Goal: Task Accomplishment & Management: Complete application form

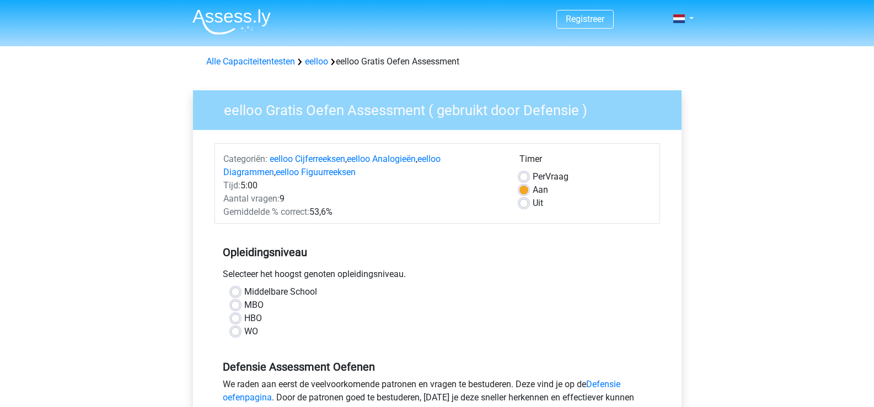
click at [244, 305] on label "MBO" at bounding box center [253, 305] width 19 height 13
click at [235, 305] on input "MBO" at bounding box center [235, 304] width 9 height 11
radio input "true"
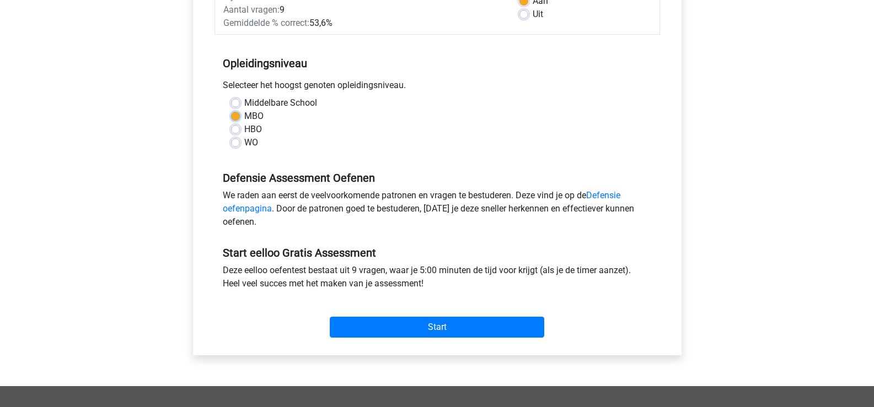
scroll to position [221, 0]
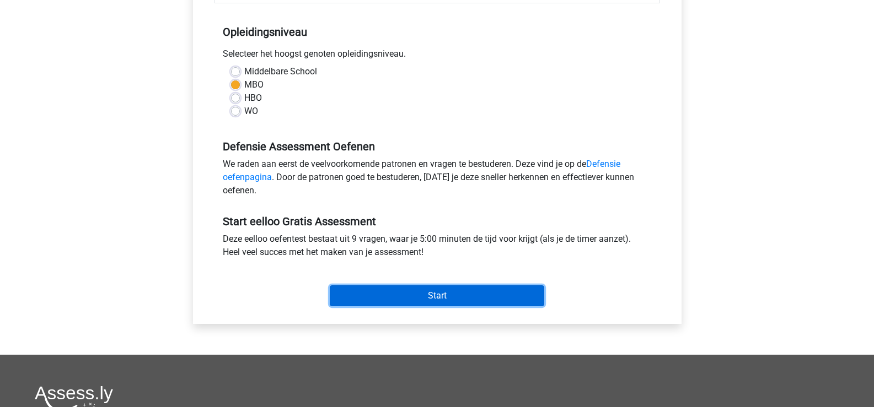
click at [442, 294] on input "Start" at bounding box center [437, 296] width 214 height 21
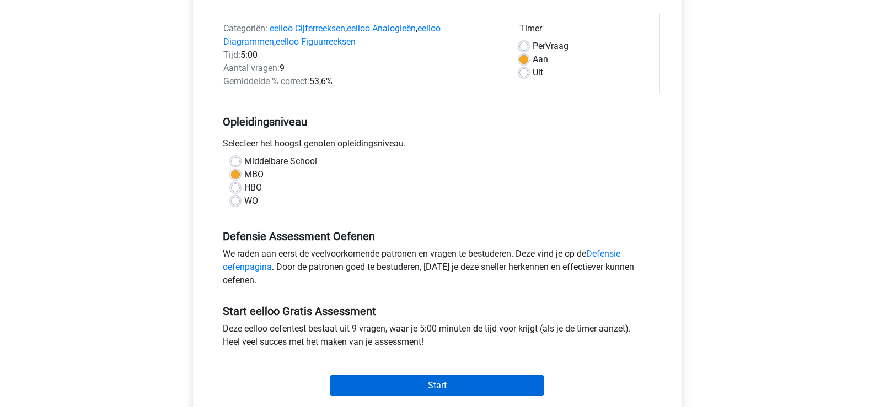
scroll to position [0, 0]
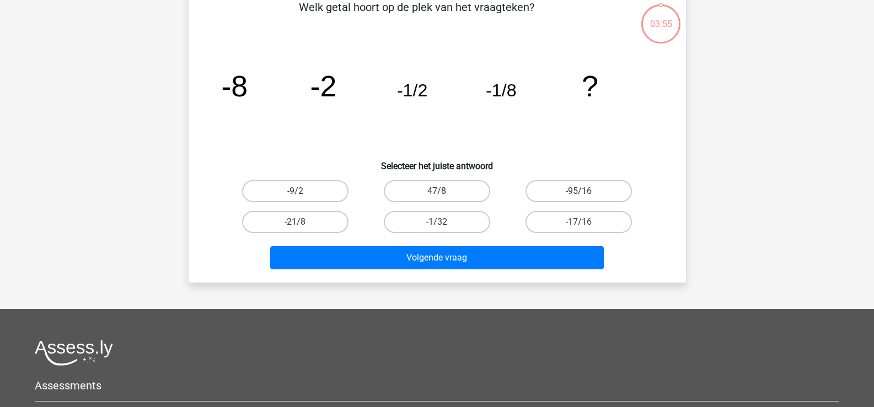
scroll to position [33, 0]
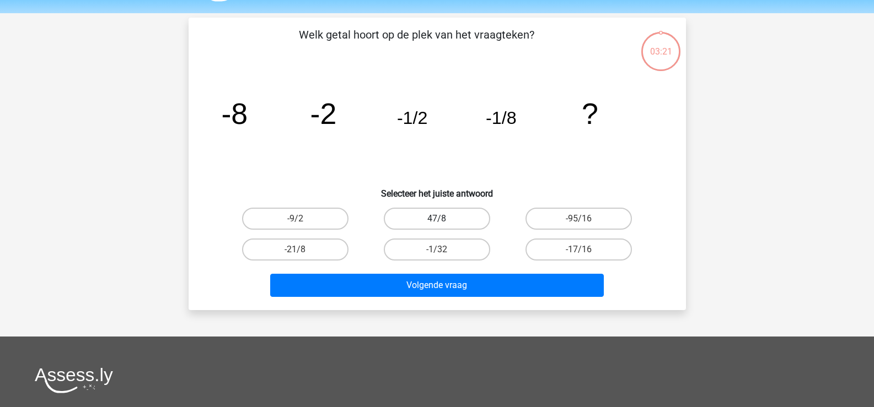
click at [475, 217] on label "47/8" at bounding box center [437, 219] width 106 height 22
click at [444, 219] on input "47/8" at bounding box center [440, 222] width 7 height 7
radio input "true"
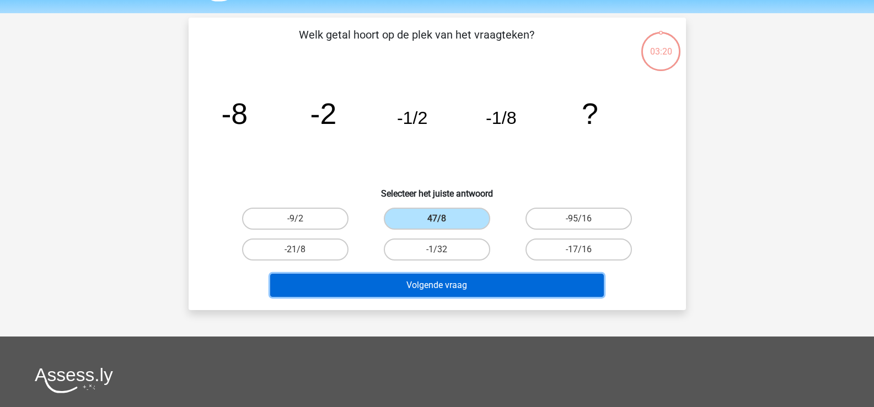
click at [463, 280] on button "Volgende vraag" at bounding box center [437, 285] width 334 height 23
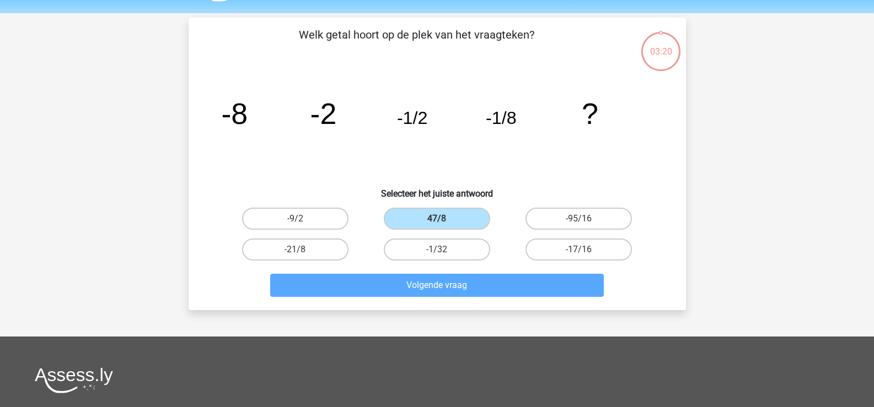
scroll to position [51, 0]
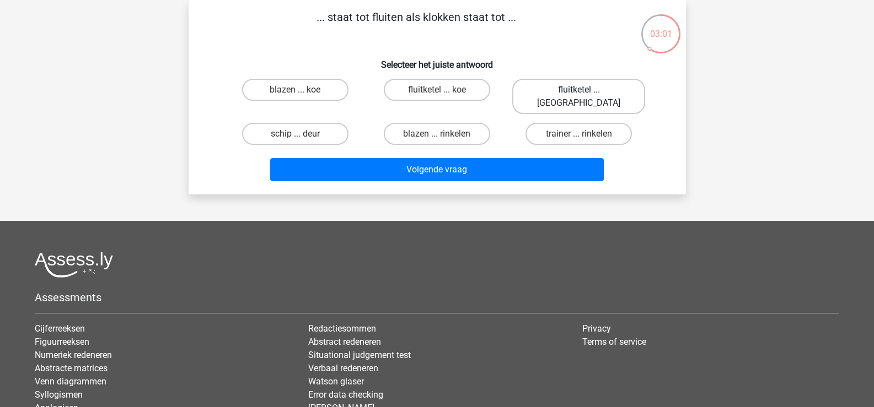
click at [570, 89] on label "fluitketel ... luiden" at bounding box center [578, 96] width 133 height 35
click at [579, 90] on input "fluitketel ... luiden" at bounding box center [582, 93] width 7 height 7
radio input "true"
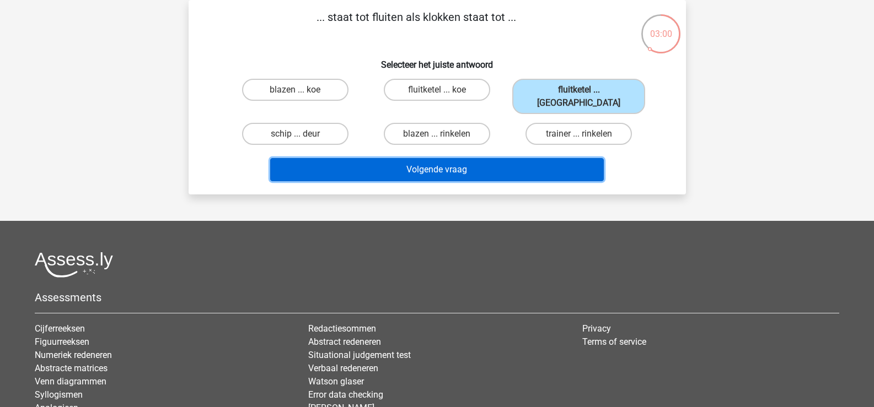
click at [463, 158] on button "Volgende vraag" at bounding box center [437, 169] width 334 height 23
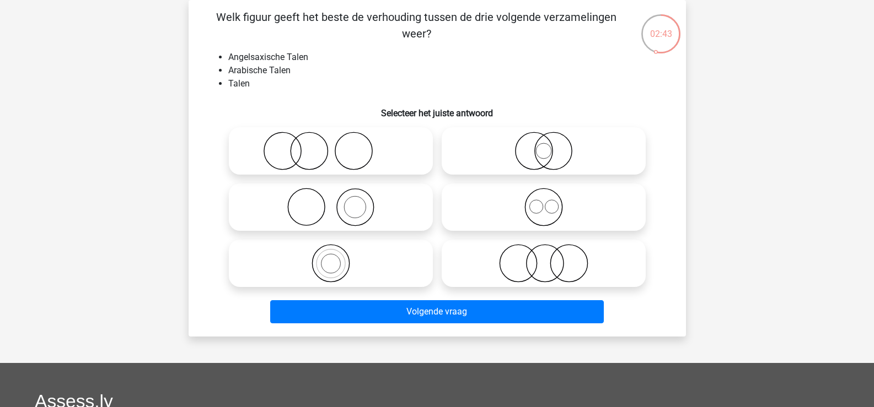
click at [536, 208] on icon at bounding box center [543, 207] width 195 height 39
click at [544, 202] on input "radio" at bounding box center [547, 198] width 7 height 7
radio input "true"
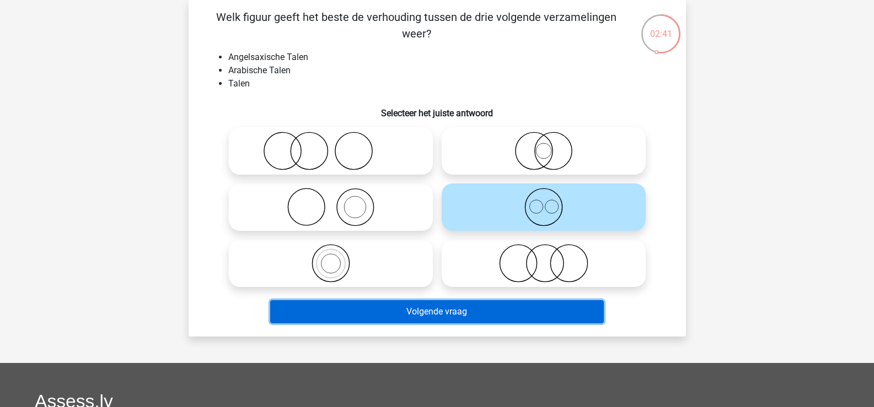
click at [516, 316] on button "Volgende vraag" at bounding box center [437, 311] width 334 height 23
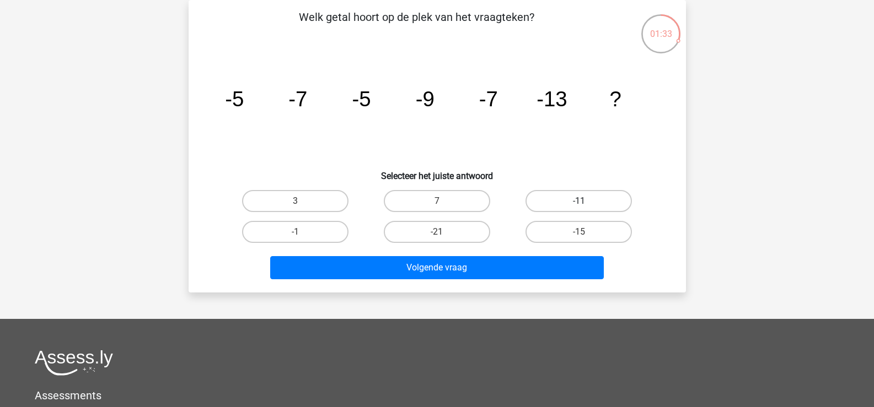
click at [563, 194] on label "-11" at bounding box center [578, 201] width 106 height 22
click at [579, 201] on input "-11" at bounding box center [582, 204] width 7 height 7
radio input "true"
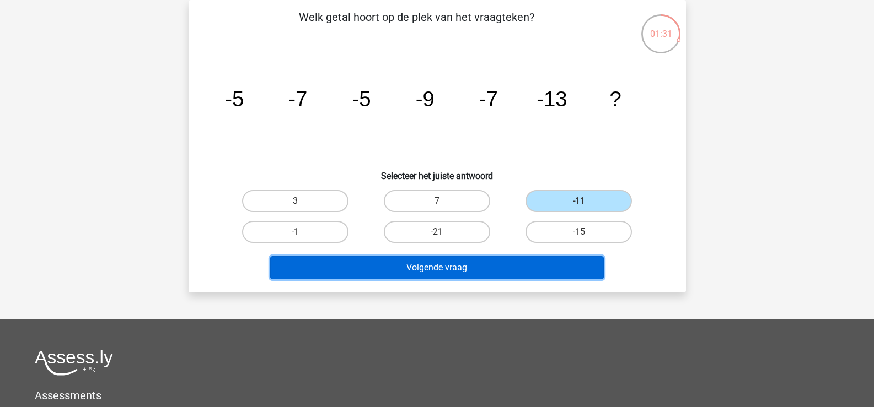
click at [528, 270] on button "Volgende vraag" at bounding box center [437, 267] width 334 height 23
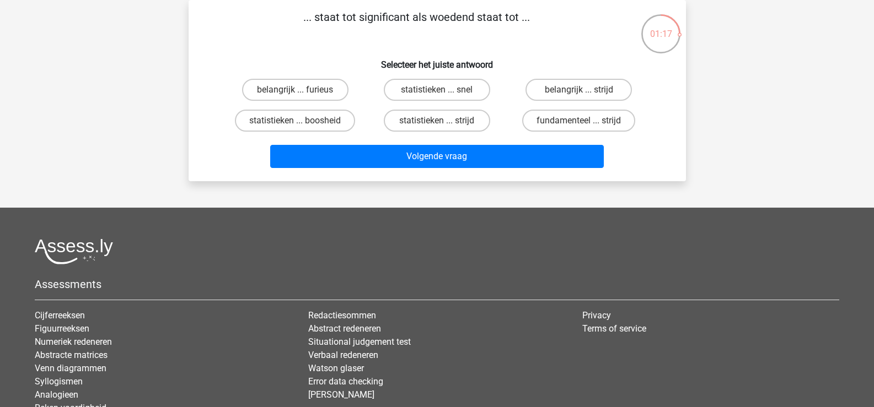
click at [299, 93] on input "belangrijk ... furieus" at bounding box center [298, 93] width 7 height 7
radio input "true"
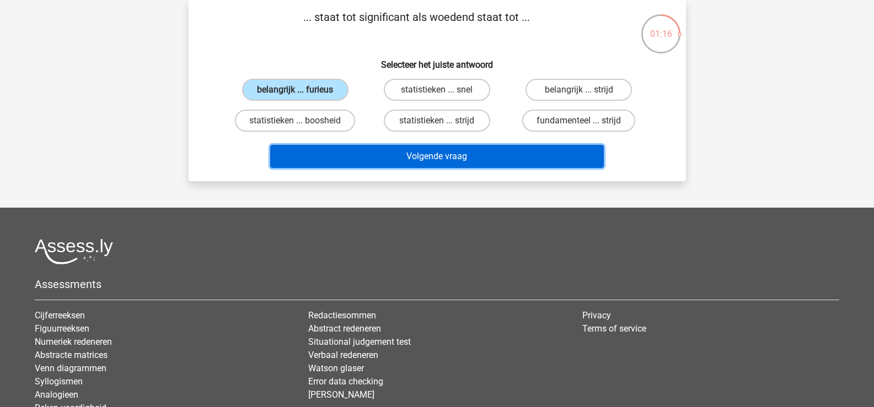
click at [449, 159] on button "Volgende vraag" at bounding box center [437, 156] width 334 height 23
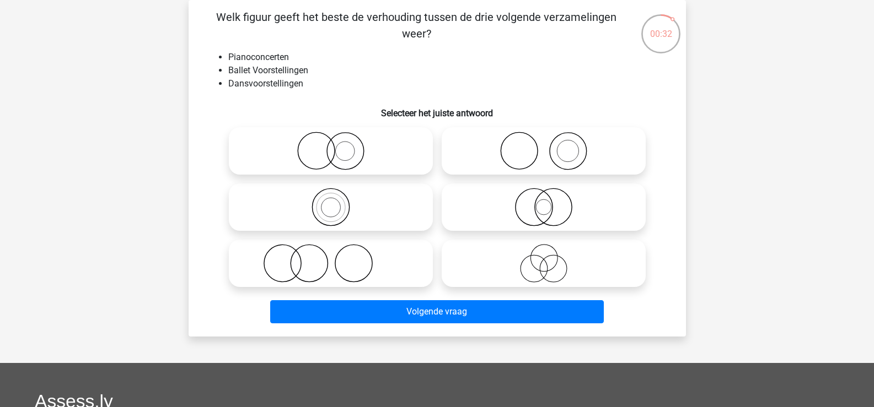
click at [543, 206] on icon at bounding box center [543, 207] width 195 height 39
click at [544, 202] on input "radio" at bounding box center [547, 198] width 7 height 7
radio input "true"
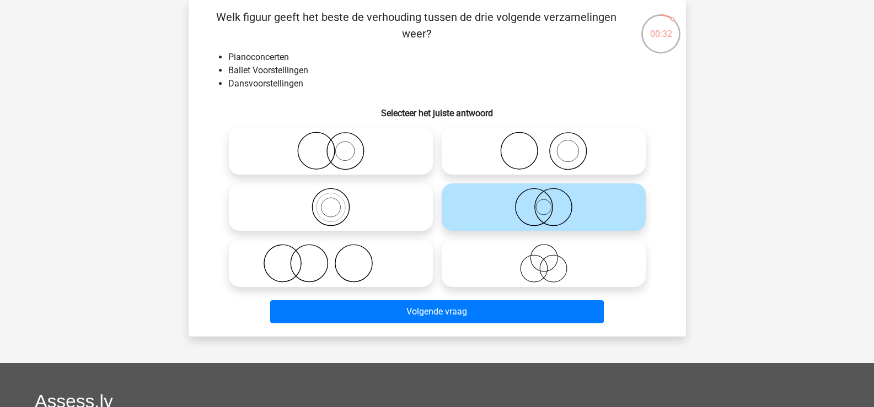
click at [543, 206] on icon at bounding box center [543, 207] width 195 height 39
click at [544, 202] on input "radio" at bounding box center [547, 198] width 7 height 7
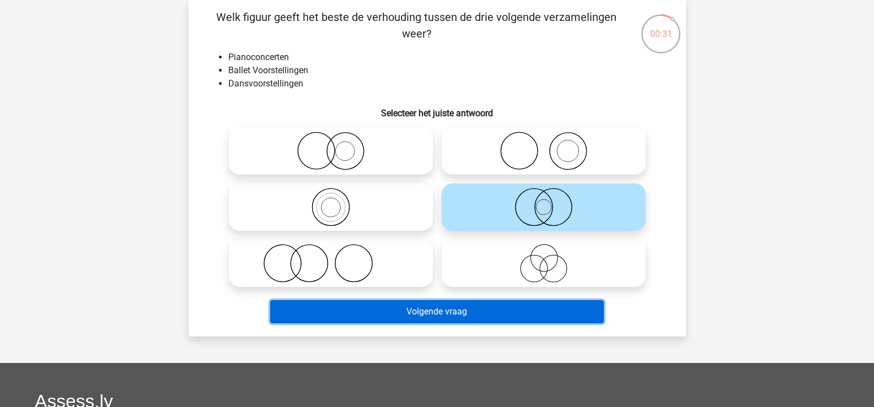
click at [518, 304] on button "Volgende vraag" at bounding box center [437, 311] width 334 height 23
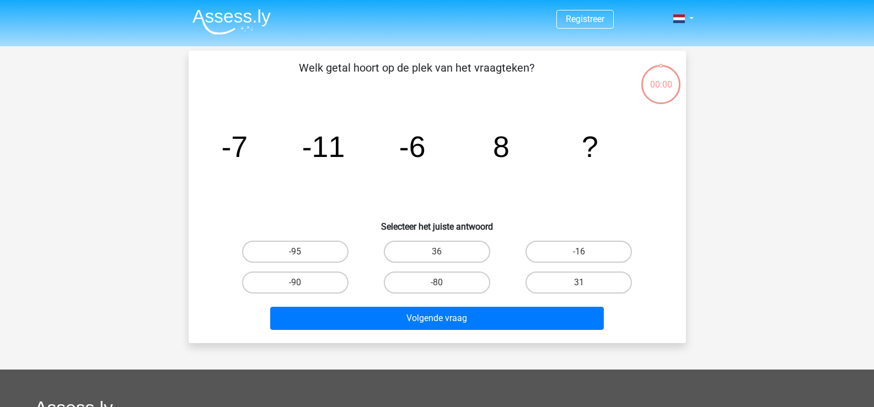
scroll to position [51, 0]
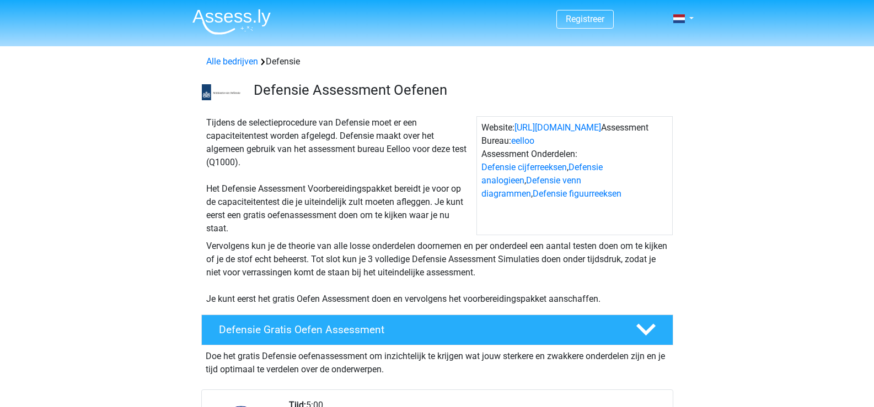
scroll to position [276, 0]
